Goal: Check status: Check status

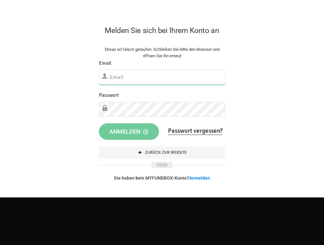
type input "[EMAIL_ADDRESS][DOMAIN_NAME]"
click at [131, 131] on span "Anmelden" at bounding box center [128, 131] width 39 height 7
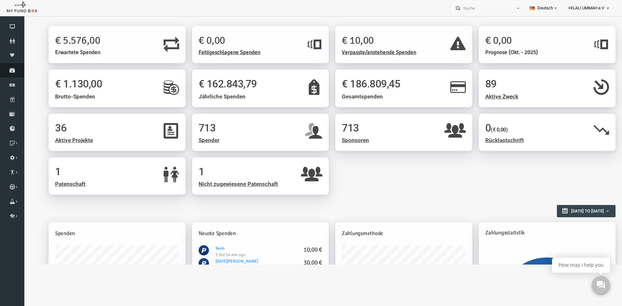
click at [10, 71] on icon at bounding box center [12, 70] width 24 height 5
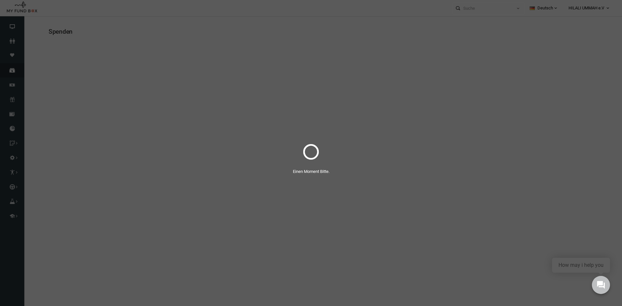
select select "100"
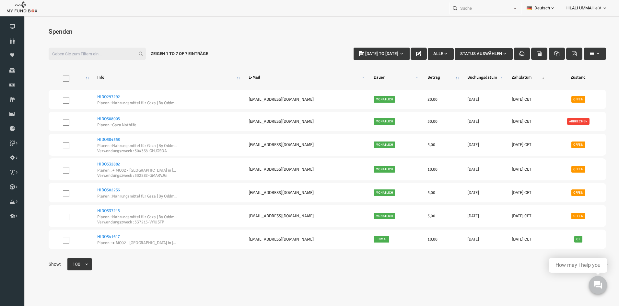
click at [95, 57] on input "Filter:" at bounding box center [85, 54] width 97 height 12
type input "HIDO336109"
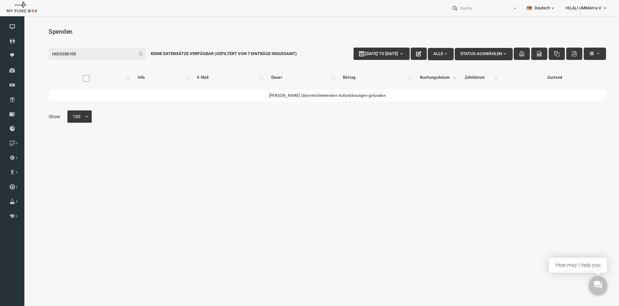
drag, startPoint x: 38, startPoint y: 57, endPoint x: 22, endPoint y: 57, distance: 15.9
click at [24, 57] on html "Spender nicht gefunden Patenschaft nicht gefunden Partner nicht gefunden !!!! B…" at bounding box center [316, 172] width 584 height 306
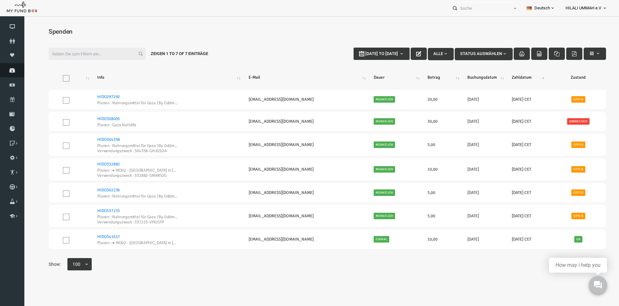
click at [10, 70] on icon at bounding box center [12, 70] width 24 height 5
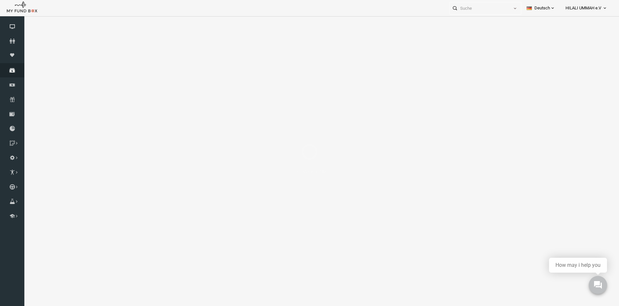
select select "100"
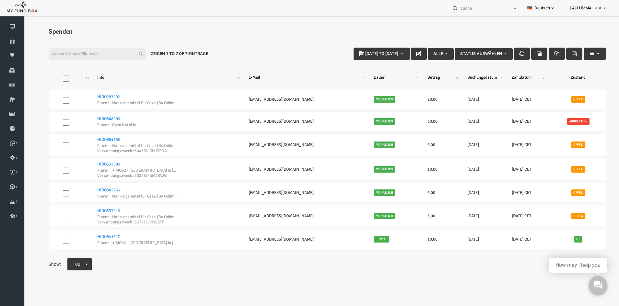
click at [65, 54] on input "Filter:" at bounding box center [85, 54] width 97 height 12
type input "HIDO336109"
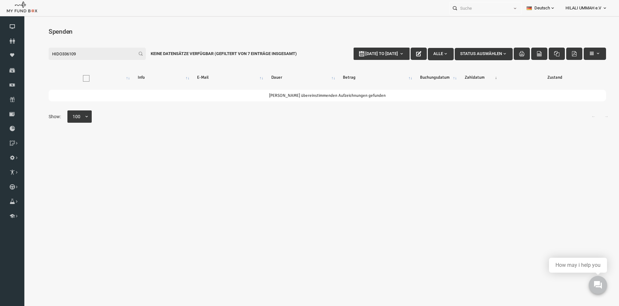
drag, startPoint x: 90, startPoint y: 55, endPoint x: -27, endPoint y: 55, distance: 117.0
click at [24, 55] on html "Spender nicht gefunden Patenschaft nicht gefunden Partner nicht gefunden !!!! B…" at bounding box center [316, 172] width 584 height 306
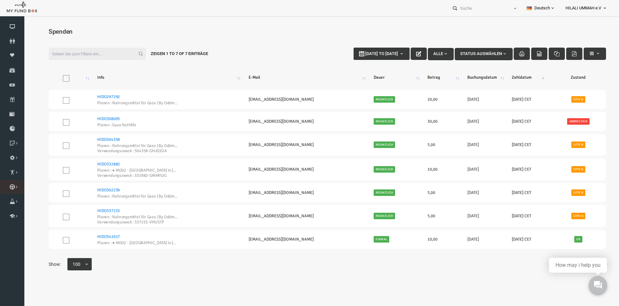
click at [0, 0] on icon at bounding box center [0, 0] width 0 height 0
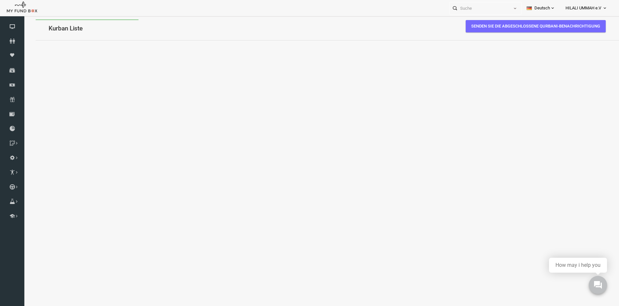
select select "100"
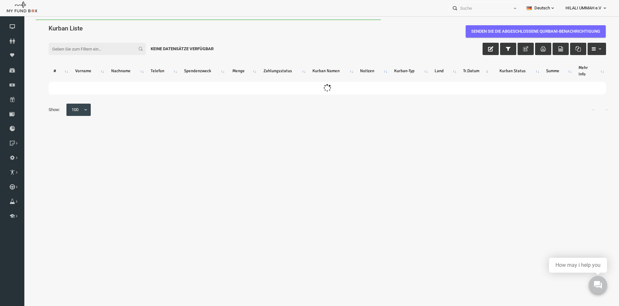
click at [89, 51] on input "Filter:" at bounding box center [85, 49] width 97 height 12
paste input "HIDO336109"
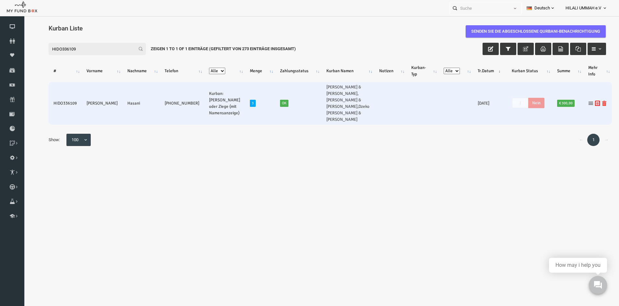
type input "HIDO336109"
click at [328, 101] on icon at bounding box center [578, 103] width 5 height 5
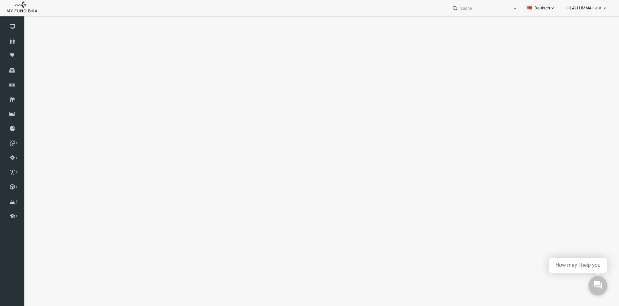
select select "100"
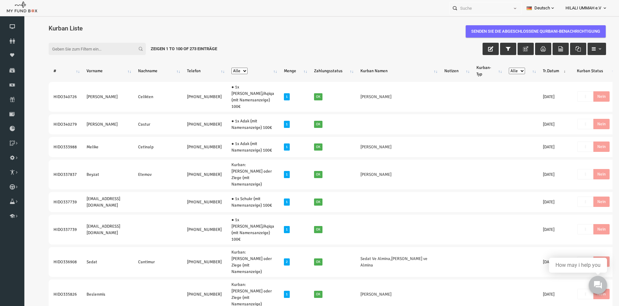
click at [93, 50] on input "Filter:" at bounding box center [85, 49] width 97 height 12
paste input "HIDO336109"
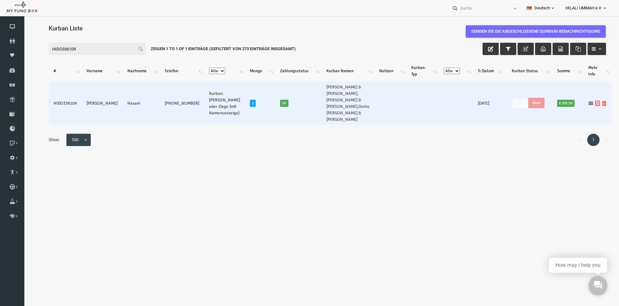
type input "HIDO336109"
click at [328, 101] on icon at bounding box center [585, 103] width 5 height 5
click at [328, 101] on icon at bounding box center [578, 103] width 5 height 5
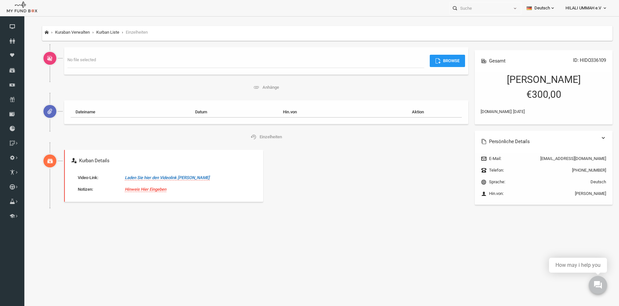
click at [152, 178] on link "Laden Sie hier den Videolink hoch" at bounding box center [155, 177] width 85 height 5
click at [196, 163] on icon "button" at bounding box center [197, 162] width 5 height 5
click at [328, 227] on body "Spender nicht gefunden Patenschaft nicht gefunden Partner nicht gefunden !!!! B…" at bounding box center [316, 172] width 584 height 306
click at [276, 242] on body "Spender nicht gefunden Patenschaft nicht gefunden Partner nicht gefunden !!!! B…" at bounding box center [316, 172] width 584 height 306
